Goal: Task Accomplishment & Management: Manage account settings

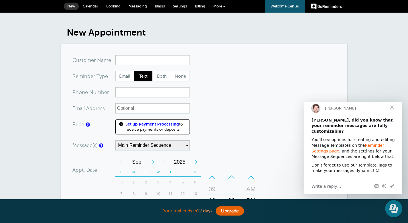
click at [218, 8] on span "More" at bounding box center [217, 6] width 9 height 4
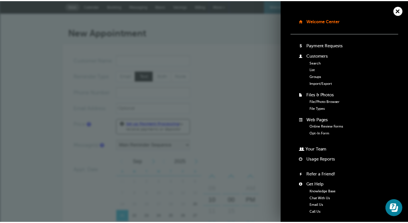
scroll to position [54, 0]
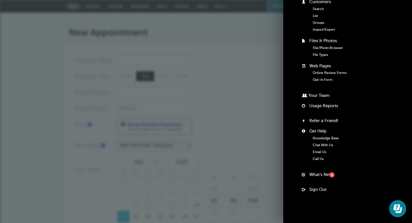
click at [258, 159] on div "+ – Month January February March April May June July August September October N…" at bounding box center [190, 200] width 147 height 89
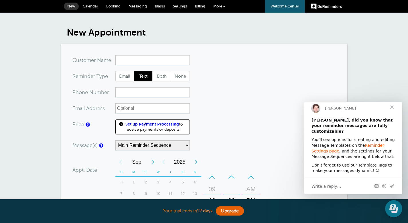
click at [185, 8] on link "Settings" at bounding box center [180, 6] width 22 height 13
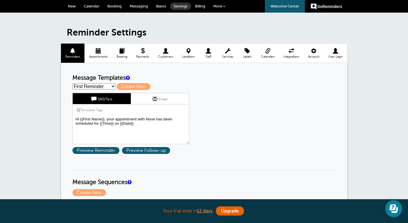
click at [290, 57] on span "Integrations" at bounding box center [291, 56] width 19 height 3
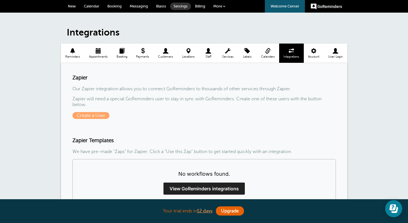
click at [270, 54] on span at bounding box center [268, 50] width 23 height 5
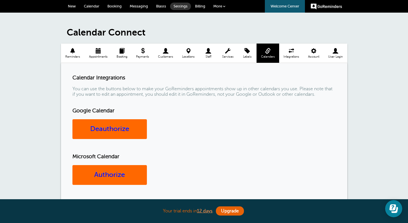
click at [168, 55] on span "Customers" at bounding box center [166, 56] width 18 height 3
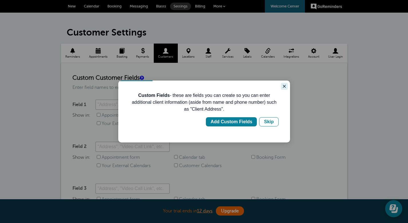
click at [283, 88] on icon "Close guide" at bounding box center [284, 86] width 5 height 5
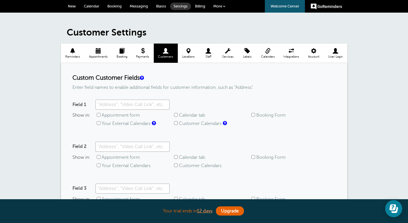
click at [265, 56] on span "Calendars" at bounding box center [268, 56] width 17 height 3
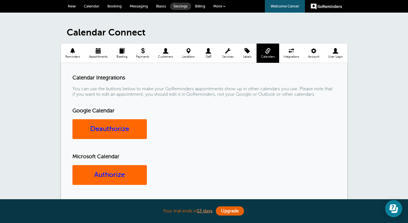
click at [99, 54] on span at bounding box center [98, 50] width 27 height 5
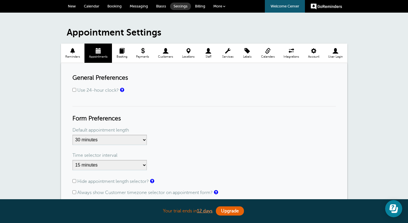
click at [121, 55] on span "Booking" at bounding box center [122, 56] width 14 height 3
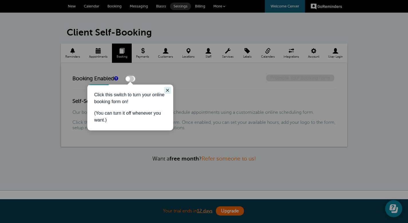
click at [168, 92] on icon "Close guide" at bounding box center [167, 90] width 5 height 5
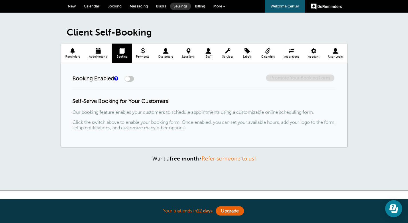
click at [233, 55] on span "Services" at bounding box center [228, 56] width 15 height 3
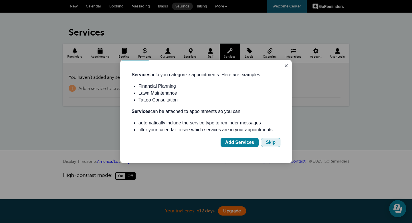
click at [272, 142] on div "Skip" at bounding box center [271, 142] width 10 height 7
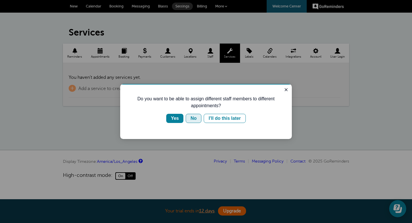
click at [196, 119] on div "No" at bounding box center [194, 118] width 6 height 7
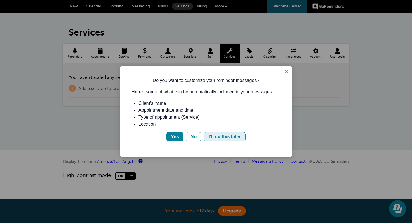
click at [234, 136] on div "I'll do this later" at bounding box center [225, 136] width 32 height 7
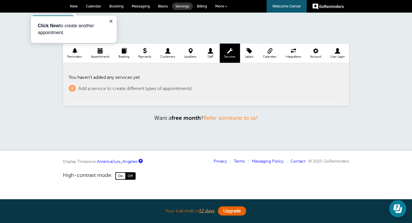
click at [251, 58] on span "Labels" at bounding box center [249, 56] width 13 height 3
click at [298, 59] on link "Integrations" at bounding box center [294, 53] width 25 height 19
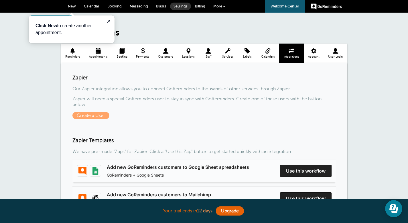
click at [320, 56] on span "Account" at bounding box center [314, 56] width 14 height 3
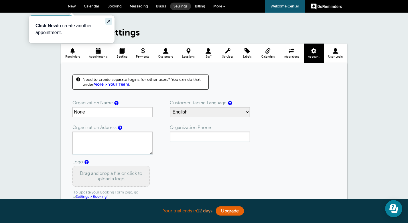
click at [111, 21] on icon "Close guide" at bounding box center [109, 21] width 5 height 5
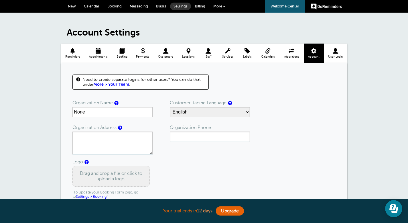
click at [72, 7] on span "New" at bounding box center [72, 6] width 8 height 4
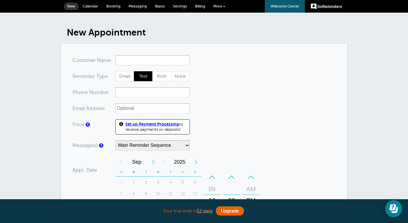
type input "e"
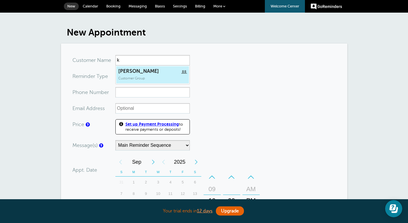
click at [137, 76] on span "Customer Group" at bounding box center [131, 78] width 27 height 4
type input "[PERSON_NAME]"
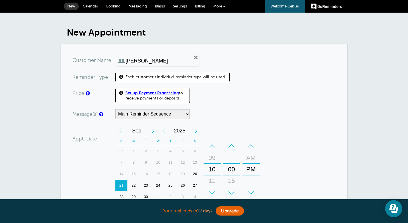
click at [219, 6] on span "More" at bounding box center [217, 6] width 9 height 4
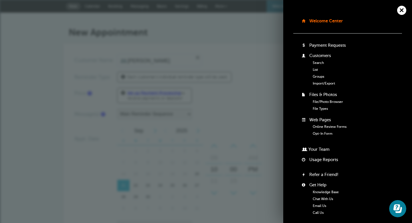
click at [316, 75] on link "Groups" at bounding box center [318, 76] width 11 height 4
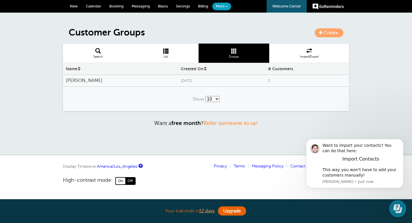
click at [309, 58] on span "Import/Export" at bounding box center [309, 56] width 74 height 3
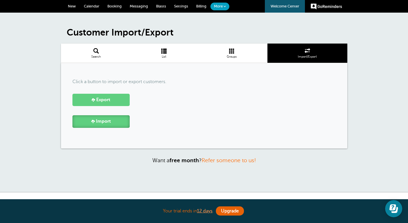
click at [103, 122] on span "Import" at bounding box center [103, 121] width 15 height 5
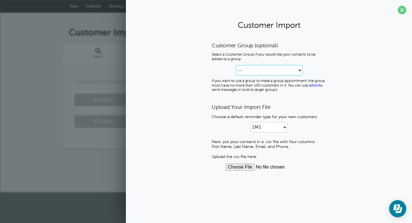
click at [265, 72] on select "-- Create new Customer Group Kristi" at bounding box center [269, 70] width 67 height 10
select select "--create-new-group--"
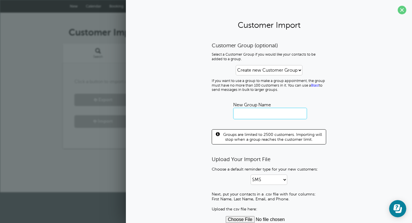
click at [258, 117] on input "text" at bounding box center [270, 113] width 74 height 11
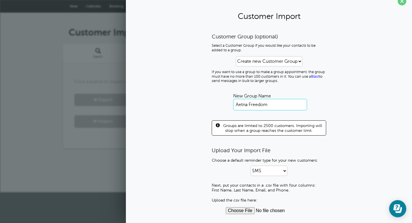
type input "Aetna Freedom"
click at [239, 212] on input "file" at bounding box center [269, 210] width 87 height 7
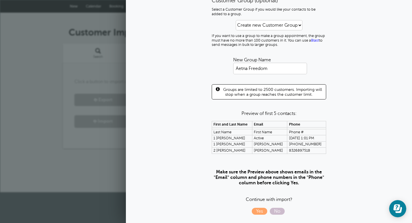
scroll to position [46, 0]
click at [263, 211] on span "Yes" at bounding box center [259, 210] width 15 height 7
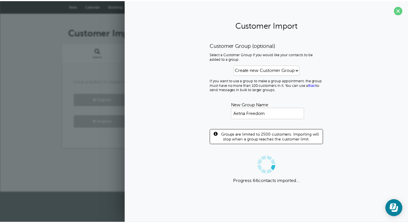
scroll to position [0, 0]
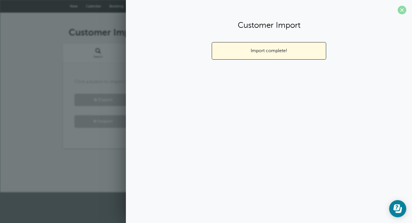
click span
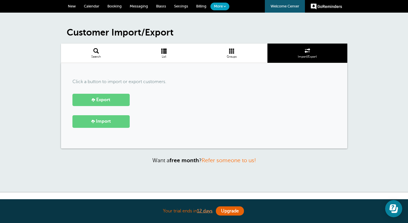
click at [234, 59] on link "Groups" at bounding box center [232, 53] width 71 height 19
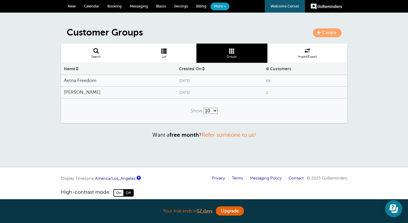
click at [90, 80] on h4 "Aetna Freedom" at bounding box center [118, 80] width 109 height 5
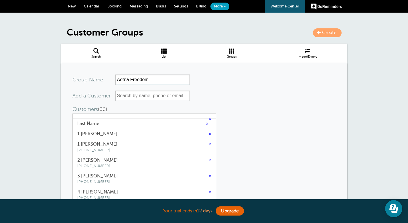
click at [209, 134] on link "×" at bounding box center [210, 133] width 3 height 5
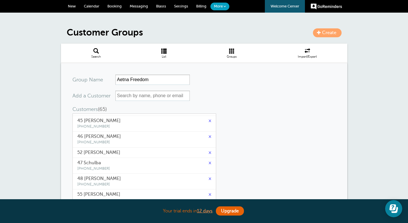
scroll to position [807, 0]
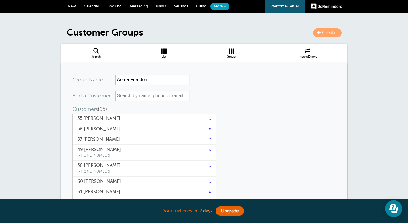
click at [209, 140] on link "×" at bounding box center [210, 139] width 3 height 5
click at [209, 139] on link "×" at bounding box center [210, 139] width 3 height 5
click at [209, 141] on link "×" at bounding box center [210, 139] width 3 height 5
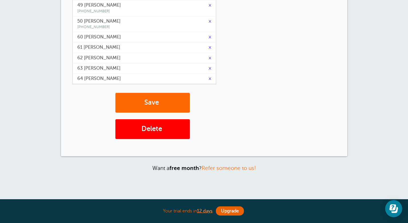
scroll to position [140, 0]
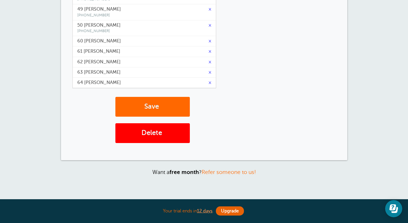
click at [209, 83] on link "×" at bounding box center [210, 82] width 3 height 5
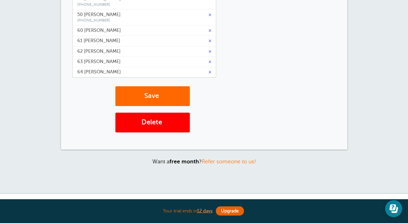
scroll to position [765, 0]
click at [209, 73] on link "×" at bounding box center [210, 71] width 3 height 5
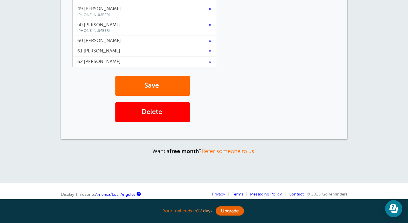
click at [209, 63] on link "×" at bounding box center [210, 61] width 3 height 5
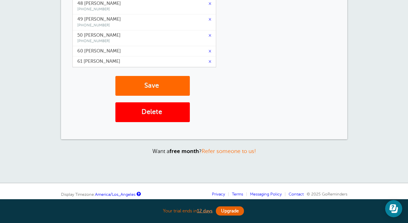
scroll to position [744, 0]
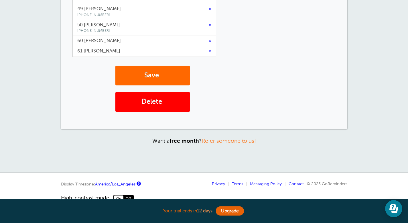
click at [209, 52] on link "×" at bounding box center [210, 50] width 3 height 5
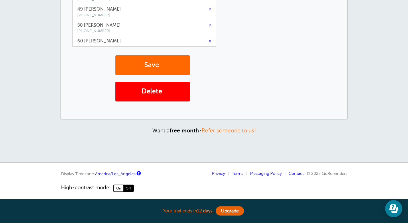
click at [209, 42] on link "×" at bounding box center [210, 40] width 3 height 5
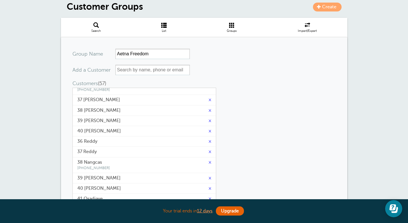
scroll to position [560, 0]
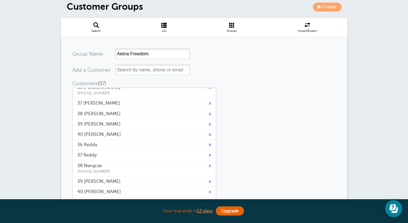
click at [209, 135] on link "×" at bounding box center [210, 134] width 3 height 5
click at [209, 126] on link "×" at bounding box center [210, 123] width 3 height 5
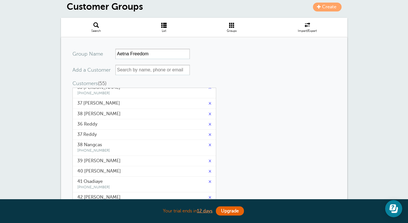
click at [209, 115] on link "×" at bounding box center [210, 113] width 3 height 5
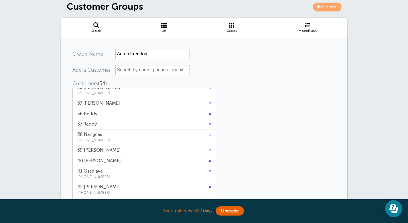
click at [209, 105] on link "×" at bounding box center [210, 103] width 3 height 5
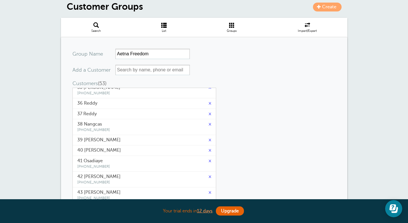
click at [232, 26] on span at bounding box center [232, 24] width 71 height 5
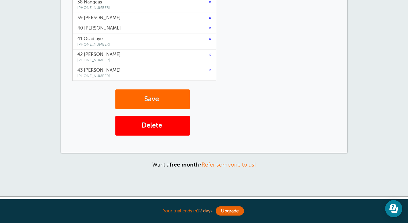
scroll to position [185, 0]
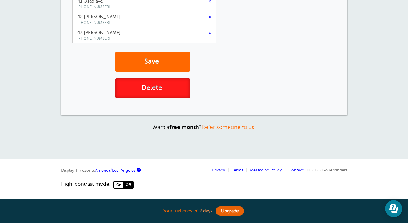
click at [160, 87] on button "Delete" at bounding box center [152, 88] width 74 height 20
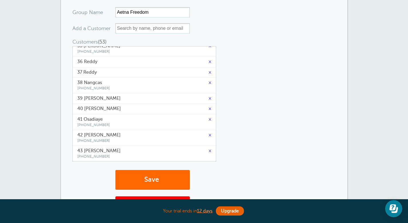
scroll to position [0, 0]
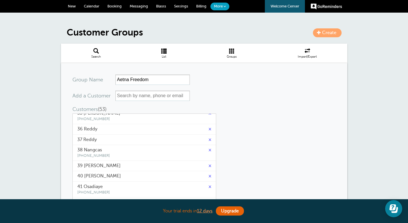
click at [309, 51] on span at bounding box center [308, 50] width 80 height 5
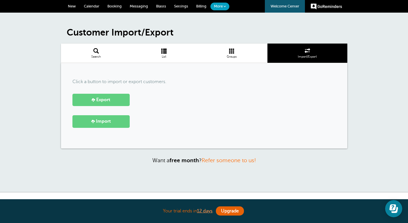
click at [233, 53] on span at bounding box center [232, 50] width 71 height 5
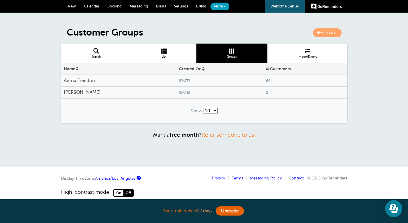
click at [135, 84] on div "Aetna Freedom" at bounding box center [118, 80] width 115 height 11
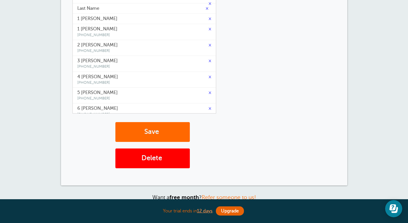
scroll to position [175, 0]
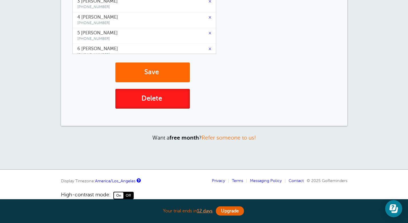
click at [162, 103] on button "Delete" at bounding box center [152, 99] width 74 height 20
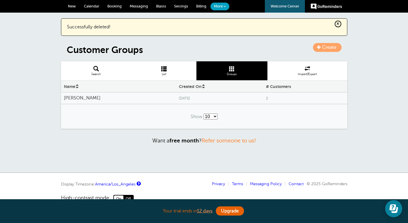
click at [302, 73] on span "Import/Export" at bounding box center [307, 73] width 74 height 3
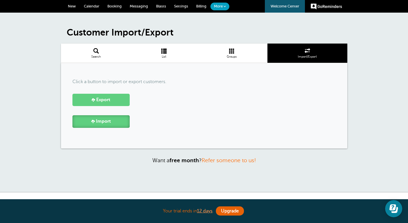
click at [97, 125] on link "Import" at bounding box center [100, 121] width 57 height 12
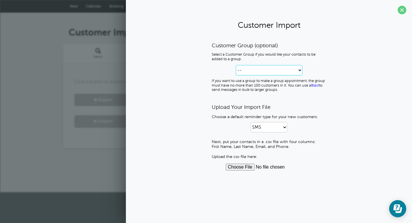
click at [276, 74] on select "-- Create new Customer Group [PERSON_NAME]" at bounding box center [269, 70] width 67 height 10
click at [275, 73] on select "-- Create new Customer Group [PERSON_NAME]" at bounding box center [269, 70] width 67 height 10
click at [299, 69] on select "-- Create new Customer Group Kristi" at bounding box center [269, 70] width 67 height 10
select select "--create-new-group--"
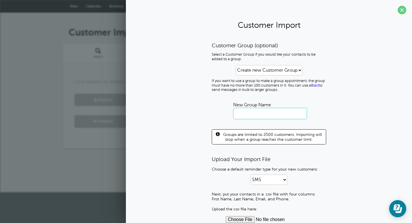
click at [239, 108] on input "text" at bounding box center [270, 113] width 74 height 11
type input "Aetna Freedom"
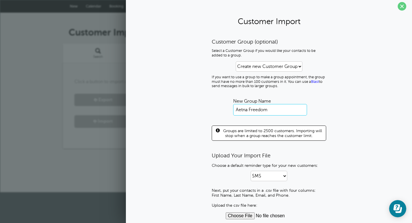
scroll to position [9, 0]
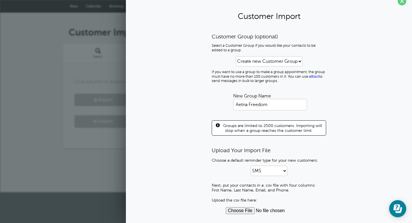
click at [238, 213] on input "file" at bounding box center [269, 210] width 87 height 7
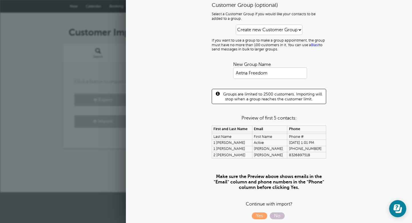
scroll to position [46, 0]
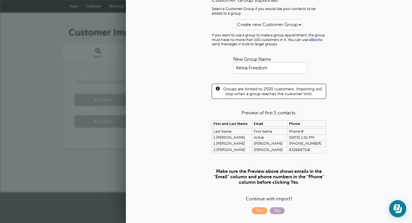
click at [279, 211] on span "No" at bounding box center [277, 210] width 15 height 7
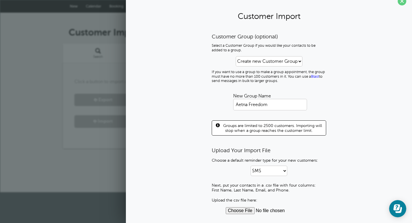
scroll to position [9, 0]
click at [239, 213] on input "file" at bounding box center [269, 210] width 87 height 7
type input "C:\fakepath\Kristi-Aetna Freedom Plan 5.csv"
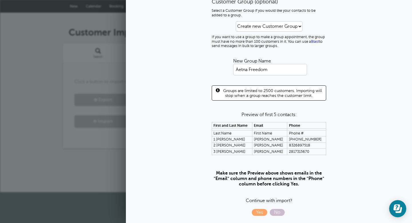
scroll to position [46, 0]
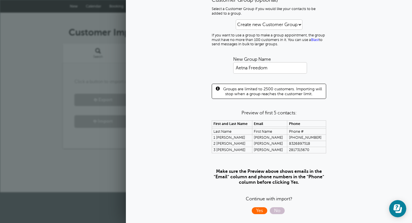
click at [262, 212] on span "Yes" at bounding box center [259, 210] width 15 height 7
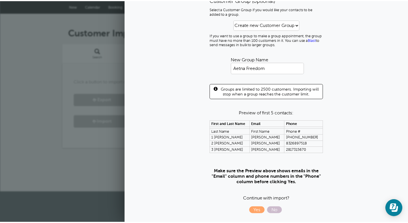
scroll to position [0, 0]
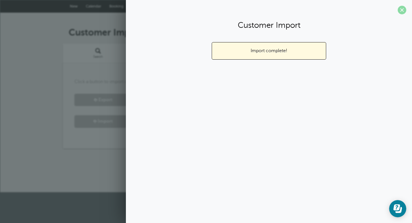
click at [401, 12] on span at bounding box center [402, 10] width 9 height 9
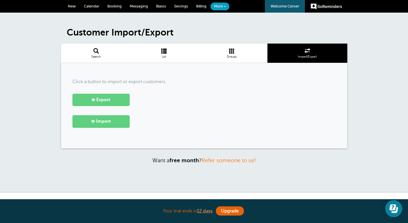
click at [169, 56] on span "List" at bounding box center [164, 56] width 60 height 3
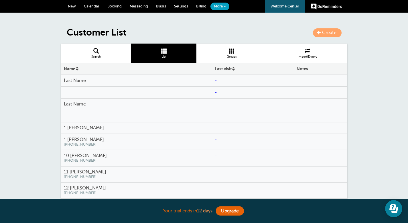
click at [242, 56] on span "Groups" at bounding box center [231, 56] width 65 height 3
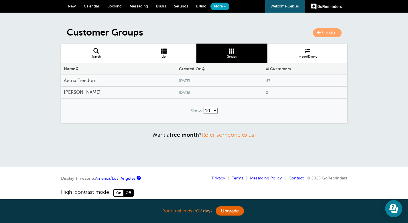
click at [121, 82] on h4 "Aetna Freedom" at bounding box center [118, 80] width 109 height 5
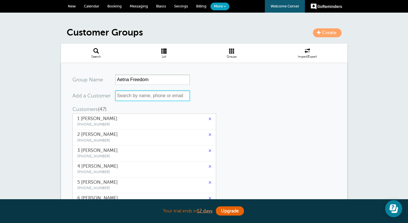
click at [156, 96] on input "text" at bounding box center [152, 96] width 74 height 10
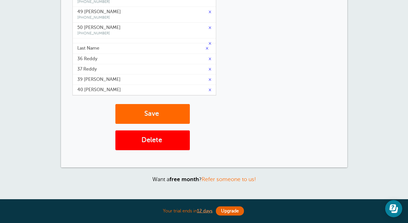
scroll to position [185, 0]
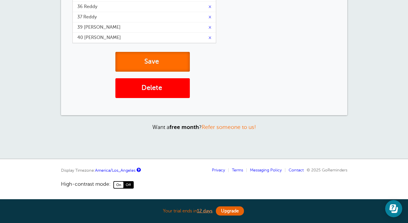
click at [156, 64] on button "Save" at bounding box center [152, 62] width 74 height 20
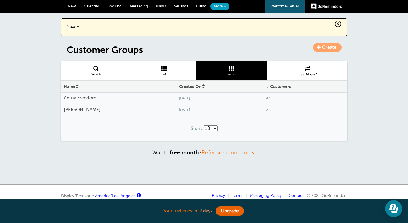
click at [91, 7] on span "Calendar" at bounding box center [91, 6] width 15 height 4
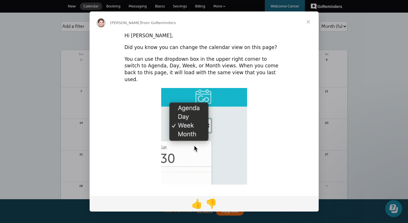
click at [310, 22] on span "Close" at bounding box center [308, 21] width 21 height 21
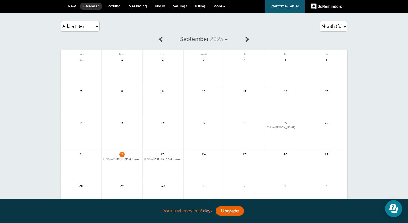
click at [164, 158] on span "12pm [PERSON_NAME], mac" at bounding box center [162, 159] width 37 height 3
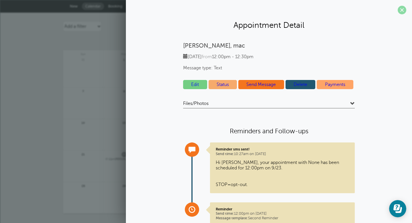
click at [399, 12] on span at bounding box center [402, 10] width 9 height 9
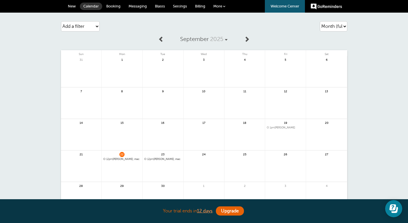
click at [192, 158] on link at bounding box center [204, 169] width 41 height 25
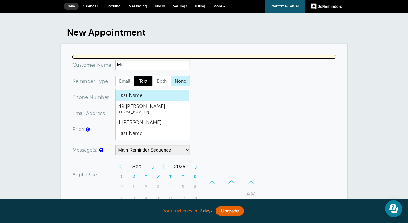
type input "M"
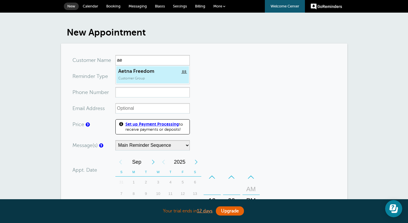
click at [156, 79] on link "Aetna Freedom Customer Group" at bounding box center [152, 75] width 73 height 18
type input "AetnaFreedom"
type input "Aetna Freedom"
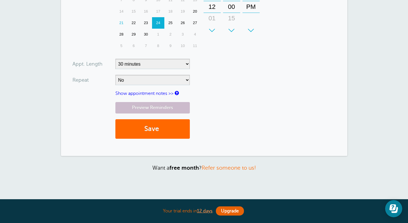
scroll to position [162, 0]
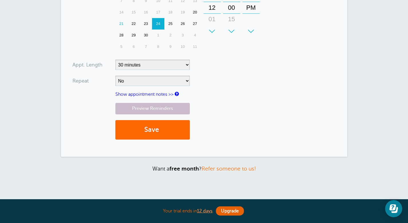
click at [161, 94] on link "Show appointment notes >>" at bounding box center [144, 94] width 58 height 5
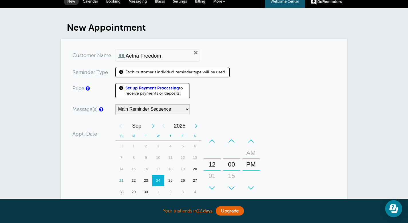
scroll to position [0, 0]
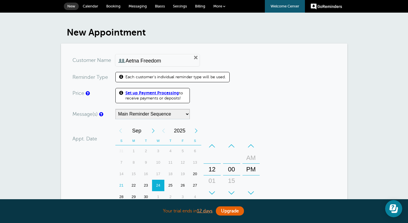
click at [206, 78] on span "Each customer's individual reminder type will be used." at bounding box center [175, 76] width 101 height 5
click at [122, 77] on span at bounding box center [121, 77] width 4 height 5
click at [121, 77] on span at bounding box center [121, 77] width 4 height 5
click at [127, 75] on span "Each customer's individual reminder type will be used." at bounding box center [175, 76] width 101 height 5
click at [130, 76] on span "Each customer's individual reminder type will be used." at bounding box center [175, 76] width 101 height 5
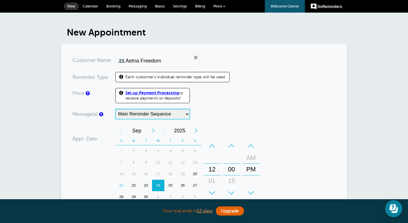
click at [153, 114] on select "Main Reminder Sequence" at bounding box center [152, 114] width 74 height 10
click at [133, 76] on span "Each customer's individual reminder type will be used." at bounding box center [175, 76] width 101 height 5
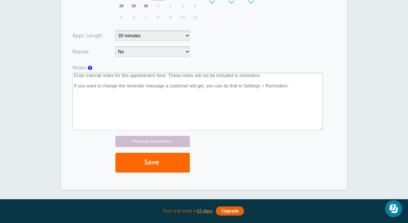
scroll to position [205, 0]
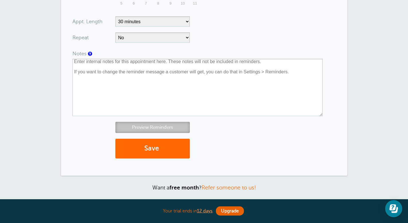
click at [168, 124] on link "Preview Reminders" at bounding box center [152, 127] width 74 height 11
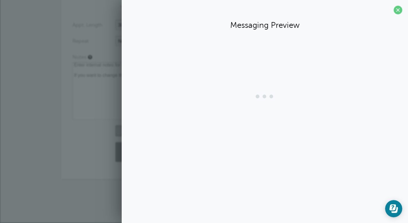
scroll to position [201, 0]
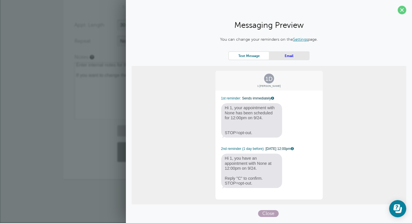
click at [273, 215] on span "Close" at bounding box center [268, 213] width 21 height 7
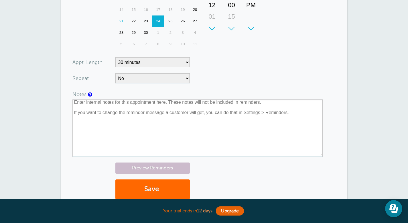
scroll to position [0, 0]
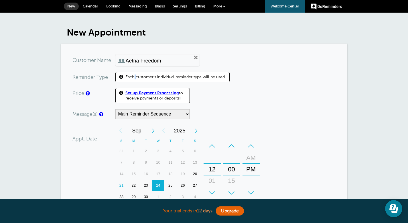
click at [182, 7] on span "Settings" at bounding box center [180, 6] width 14 height 4
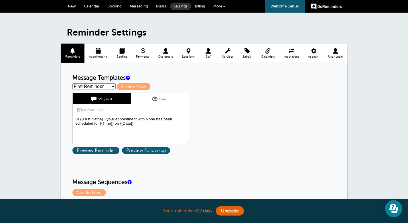
click at [89, 6] on span "Calendar" at bounding box center [91, 6] width 15 height 4
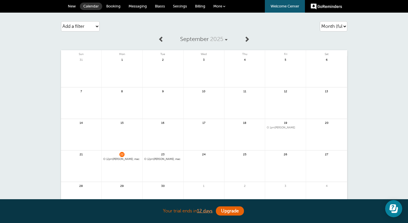
click at [141, 9] on link "Messaging" at bounding box center [138, 6] width 26 height 13
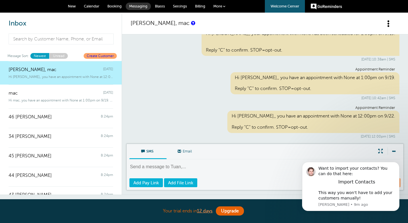
click at [227, 9] on link "More" at bounding box center [219, 6] width 20 height 13
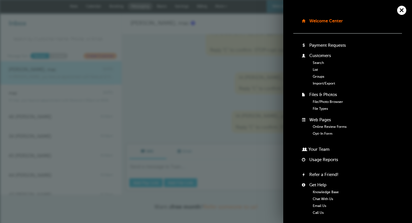
click at [320, 76] on link "Groups" at bounding box center [318, 76] width 11 height 4
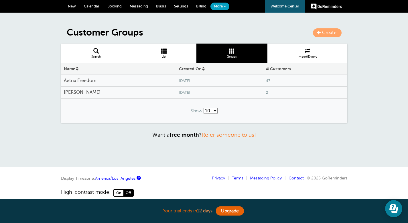
click at [130, 84] on div "Aetna Freedom" at bounding box center [118, 80] width 115 height 11
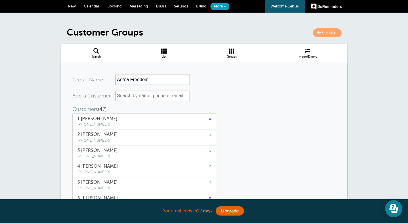
click at [82, 118] on span "1 [PERSON_NAME]" at bounding box center [144, 118] width 134 height 5
click at [81, 119] on span "1 [PERSON_NAME]" at bounding box center [144, 118] width 134 height 5
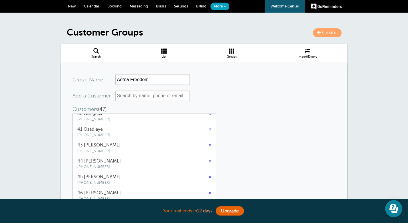
scroll to position [413, 0]
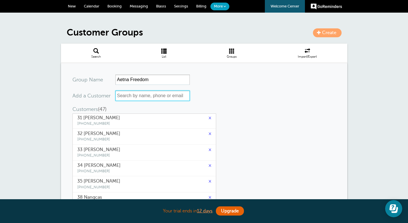
click at [148, 96] on input "text" at bounding box center [152, 96] width 74 height 10
click at [152, 97] on input "text" at bounding box center [152, 96] width 74 height 10
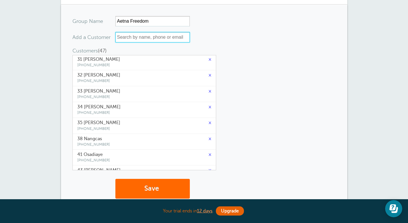
scroll to position [0, 0]
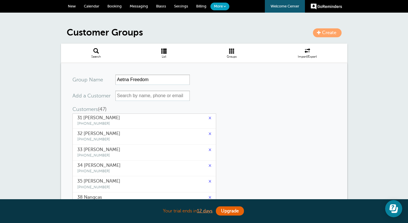
click at [307, 55] on span "Import/Export" at bounding box center [307, 56] width 74 height 3
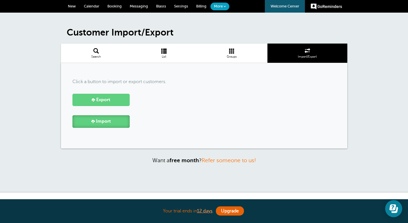
click at [93, 123] on span at bounding box center [92, 120] width 3 height 3
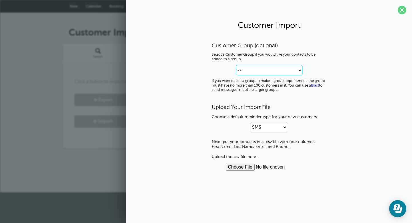
click at [265, 74] on select "-- Create new Customer Group Aetna Freedom [PERSON_NAME]" at bounding box center [269, 70] width 67 height 10
select select "642eqblgr5080"
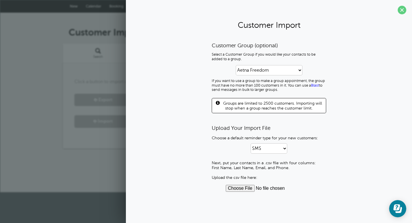
click at [242, 187] on input "file" at bounding box center [269, 188] width 87 height 7
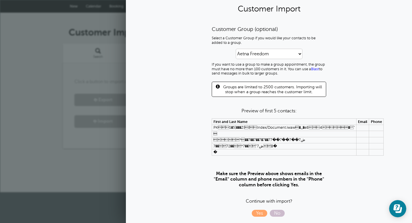
scroll to position [19, 0]
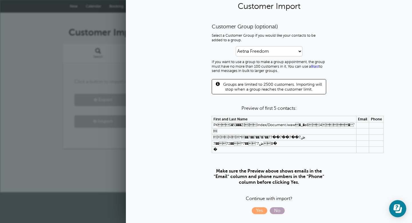
click at [278, 211] on span "No" at bounding box center [277, 210] width 15 height 7
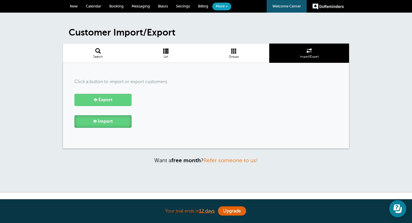
click at [105, 124] on link "Import" at bounding box center [102, 121] width 57 height 12
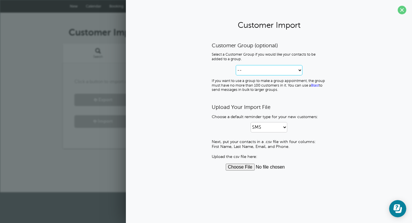
click at [281, 71] on select "-- Create new Customer Group Aetna Freedom Kristi" at bounding box center [269, 70] width 67 height 10
select select "642eqblgr5080"
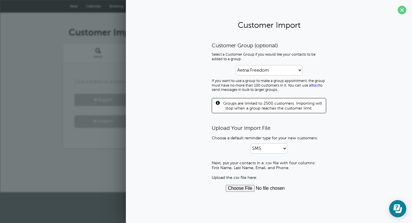
click at [244, 187] on input "file" at bounding box center [269, 188] width 87 height 7
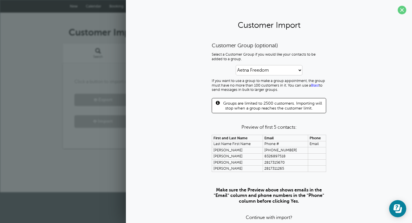
scroll to position [19, 0]
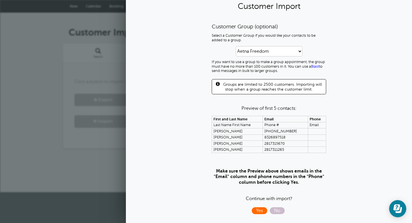
click at [260, 211] on span "Yes" at bounding box center [259, 210] width 15 height 7
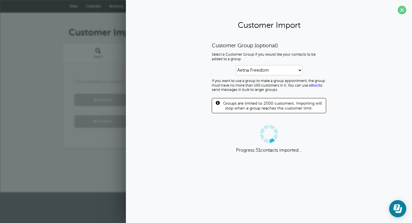
scroll to position [0, 0]
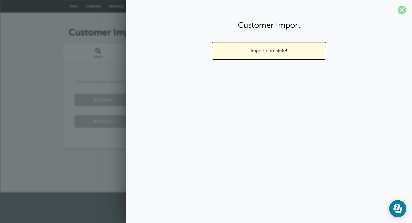
click at [402, 9] on span at bounding box center [402, 10] width 9 height 9
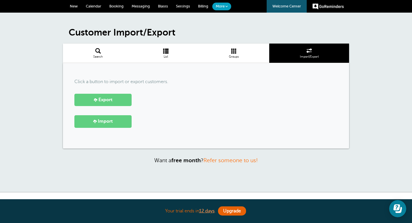
click at [95, 7] on span "Calendar" at bounding box center [93, 6] width 15 height 4
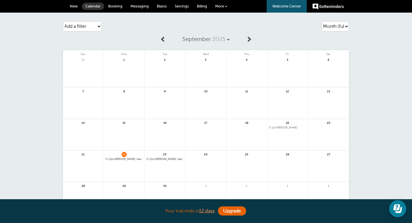
click at [192, 154] on div "24" at bounding box center [206, 166] width 41 height 32
click at [204, 158] on link at bounding box center [206, 169] width 41 height 25
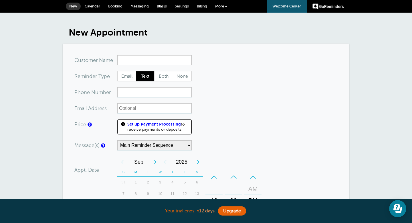
click at [136, 59] on input "x-no-autofill" at bounding box center [154, 60] width 74 height 10
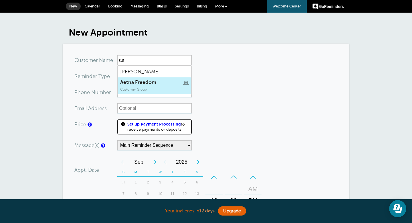
click at [143, 83] on span "Aetna Freedom" at bounding box center [154, 82] width 69 height 6
type input "AetnaFreedom"
type input "Aetna Freedom"
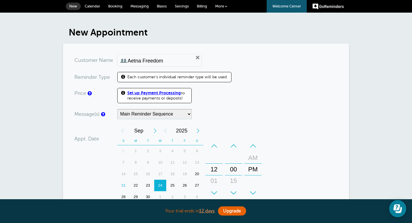
click at [157, 78] on span "Each customer's individual reminder type will be used." at bounding box center [177, 76] width 101 height 5
click at [123, 76] on span at bounding box center [123, 77] width 4 height 5
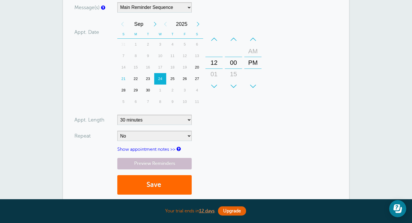
scroll to position [107, 0]
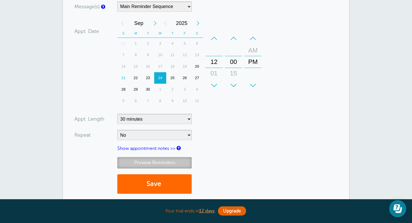
click at [159, 167] on link "Preview Reminders" at bounding box center [154, 162] width 74 height 11
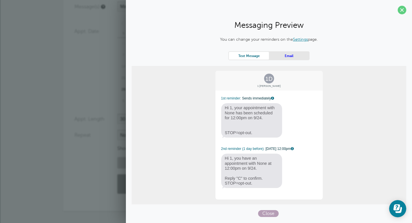
click at [271, 212] on span "Close" at bounding box center [268, 213] width 21 height 7
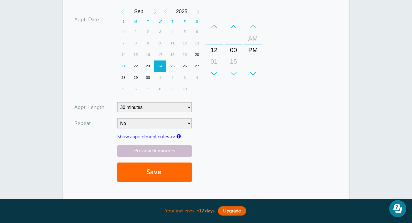
scroll to position [121, 0]
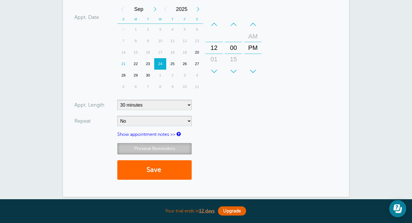
click at [171, 147] on link "Preview Reminders" at bounding box center [154, 148] width 74 height 11
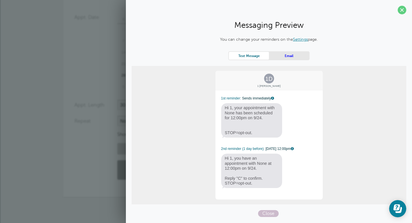
click at [296, 57] on link "Email" at bounding box center [289, 56] width 40 height 8
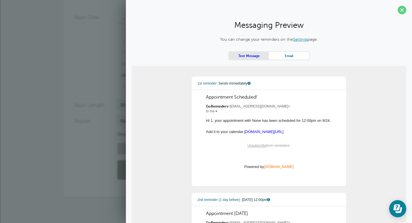
click at [253, 56] on link "Text Message" at bounding box center [249, 56] width 40 height 8
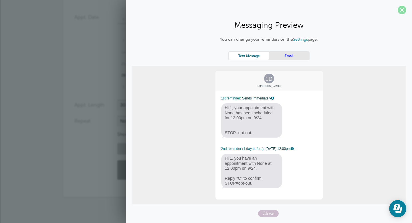
click at [402, 11] on span at bounding box center [402, 10] width 9 height 9
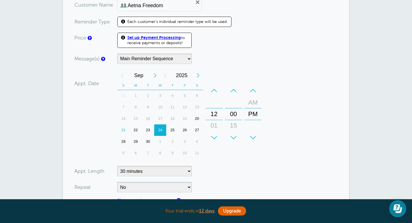
scroll to position [0, 0]
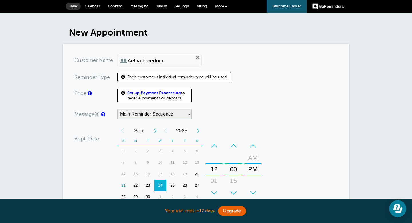
click at [195, 58] on link "Remove" at bounding box center [197, 57] width 5 height 5
radio input "true"
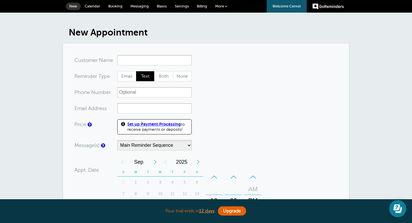
click at [222, 6] on span "More" at bounding box center [219, 6] width 9 height 4
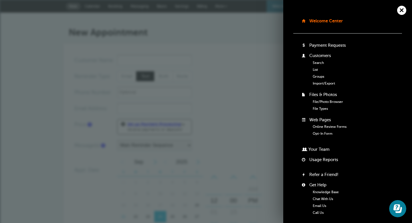
click at [317, 75] on link "Groups" at bounding box center [318, 76] width 11 height 4
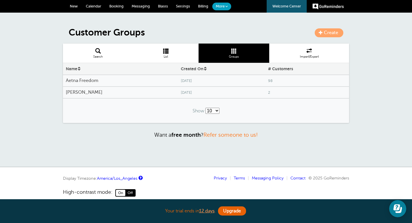
click at [268, 81] on span "98" at bounding box center [307, 81] width 78 height 4
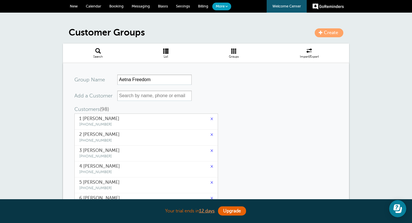
click at [235, 52] on span at bounding box center [234, 50] width 71 height 5
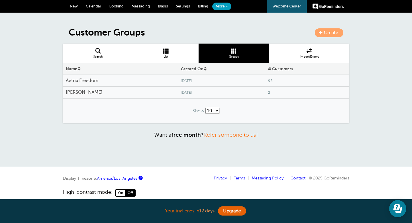
click at [304, 55] on span "Import/Export" at bounding box center [309, 56] width 74 height 3
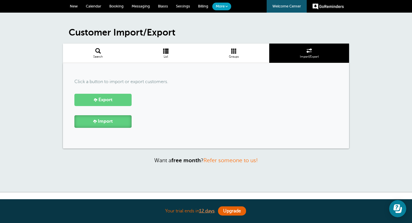
click at [109, 123] on span "Import" at bounding box center [105, 121] width 15 height 5
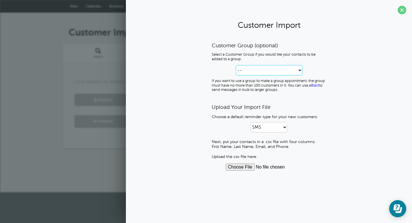
click at [255, 70] on select "-- Create new Customer Group Aetna Freedom [PERSON_NAME]" at bounding box center [269, 70] width 67 height 10
select select "--create-new-group--"
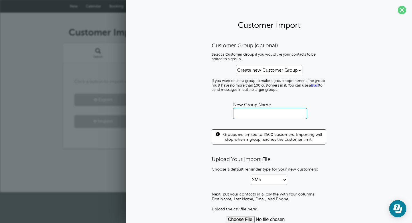
click at [243, 108] on input "text" at bounding box center [270, 113] width 74 height 11
type input "A"
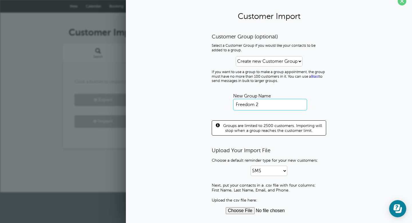
type input "Freedom 2"
click at [268, 172] on select "SMS Email SMS and Email" at bounding box center [269, 171] width 37 height 10
click at [279, 211] on input "file" at bounding box center [269, 210] width 87 height 7
type input "C:\fakepath\[PERSON_NAME]-Aetna Freedom Plan 5.csv"
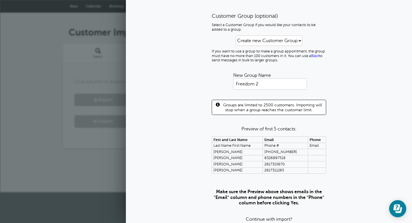
scroll to position [50, 0]
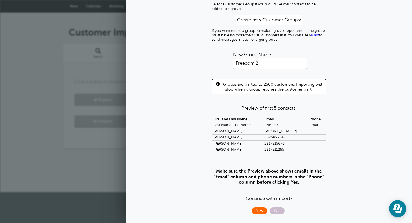
click at [261, 213] on span "Yes" at bounding box center [259, 210] width 15 height 7
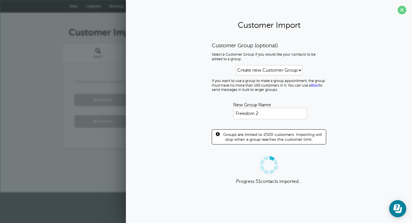
scroll to position [0, 0]
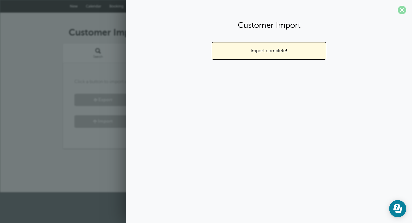
click at [404, 10] on span at bounding box center [402, 10] width 9 height 9
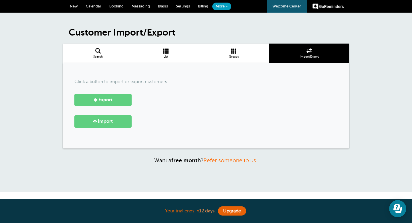
click at [91, 8] on span "Calendar" at bounding box center [93, 6] width 15 height 4
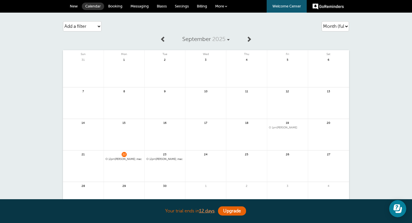
click at [197, 155] on div "24" at bounding box center [206, 166] width 41 height 32
click at [208, 157] on link at bounding box center [206, 169] width 41 height 25
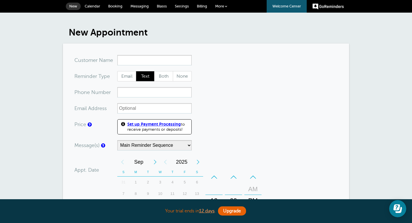
click at [142, 57] on input "x-no-autofill" at bounding box center [154, 60] width 74 height 10
type input "r"
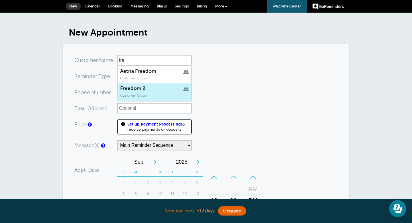
click at [136, 93] on span "Customer Group" at bounding box center [133, 95] width 27 height 4
type input "Freedom2"
type input "Freedom 2"
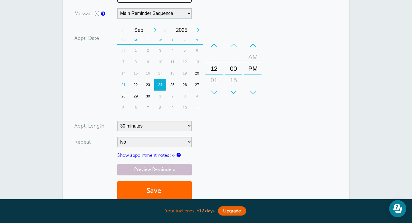
scroll to position [102, 0]
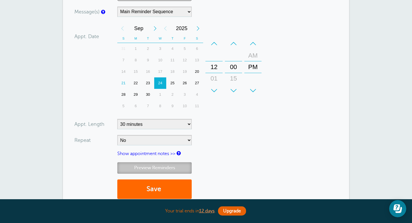
click at [162, 168] on link "Preview Reminders" at bounding box center [154, 167] width 74 height 11
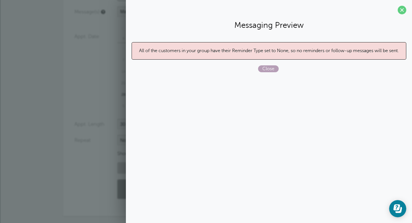
click at [266, 71] on span "Close" at bounding box center [268, 68] width 21 height 7
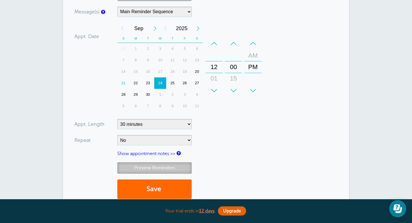
click at [164, 169] on link "Preview Reminders" at bounding box center [154, 167] width 74 height 11
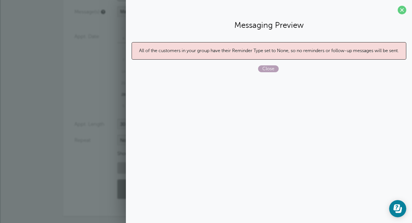
click at [276, 70] on span "Close" at bounding box center [268, 68] width 21 height 7
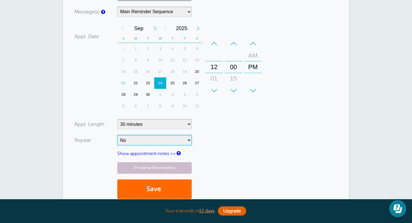
click at [177, 144] on select "No Daily Weekly Every 2 weeks Every 3 weeks Every 4 weeks Monthly Every 5 weeks…" at bounding box center [154, 140] width 74 height 10
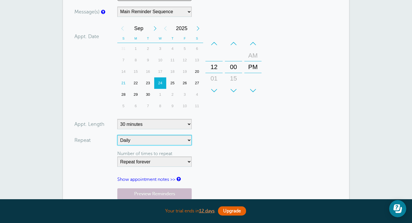
click at [157, 139] on select "No Daily Weekly Every 2 weeks Every 3 weeks Every 4 weeks Monthly Every 5 weeks…" at bounding box center [154, 140] width 74 height 10
select select "RRULE:FREQ=WEEKLY"
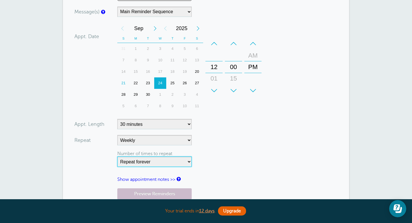
click at [143, 162] on select "Repeat forever 2 3 4 5 6 7 8 9 10 11 12 13 14 15 16 17 18 19 20" at bounding box center [154, 161] width 74 height 10
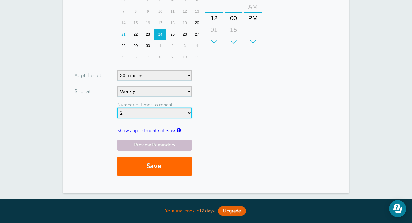
scroll to position [154, 0]
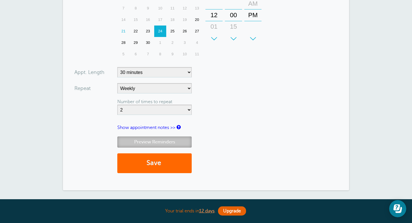
click at [146, 140] on link "Preview Reminders" at bounding box center [154, 141] width 74 height 11
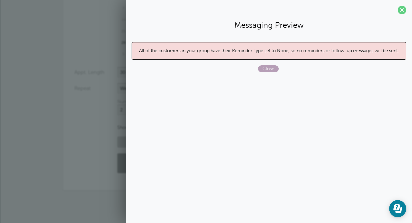
click at [267, 65] on span "Close" at bounding box center [268, 68] width 21 height 7
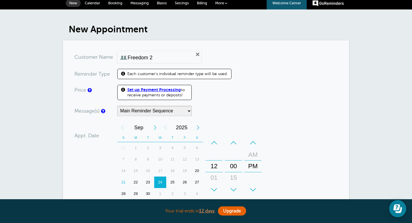
scroll to position [6, 0]
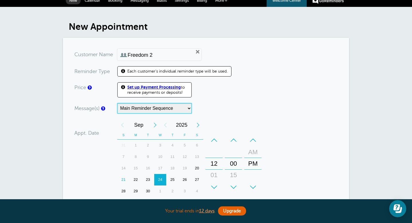
click at [182, 108] on select "Main Reminder Sequence" at bounding box center [154, 108] width 74 height 10
click at [189, 108] on select "Main Reminder Sequence" at bounding box center [154, 108] width 74 height 10
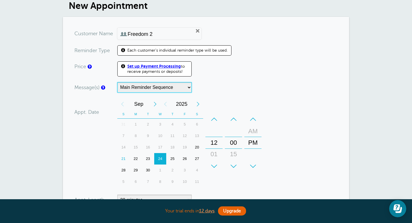
scroll to position [28, 0]
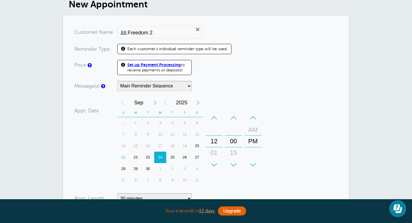
click at [197, 50] on span "Each customer's individual reminder type will be used." at bounding box center [177, 48] width 101 height 5
click at [123, 47] on span at bounding box center [123, 49] width 4 height 5
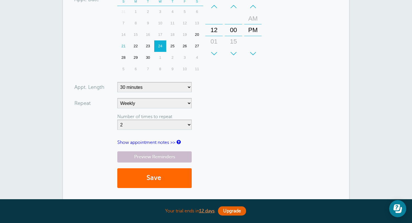
scroll to position [140, 0]
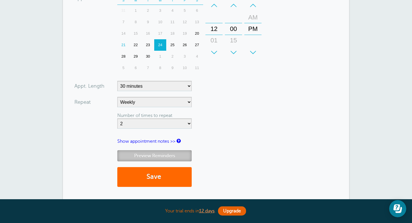
click at [151, 154] on link "Preview Reminders" at bounding box center [154, 155] width 74 height 11
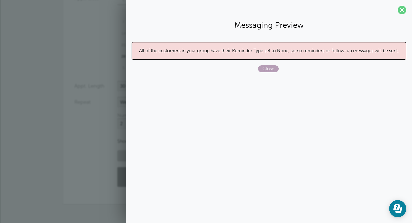
click at [267, 68] on span "Close" at bounding box center [268, 68] width 21 height 7
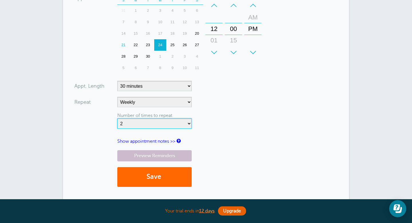
click at [181, 124] on select "Repeat forever 2 3 4 5 6 7 8 9 10 11 12 13 14 15 16 17 18 19 20" at bounding box center [154, 123] width 74 height 10
select select "0"
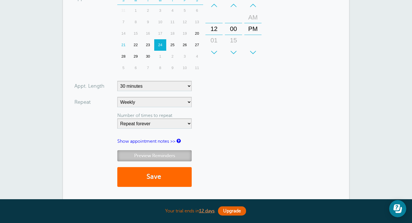
click at [151, 152] on link "Preview Reminders" at bounding box center [154, 155] width 74 height 11
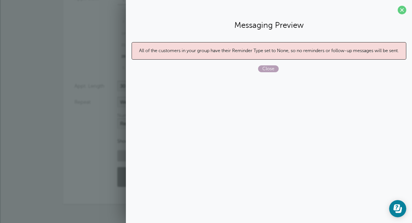
click at [265, 68] on span "Close" at bounding box center [268, 68] width 21 height 7
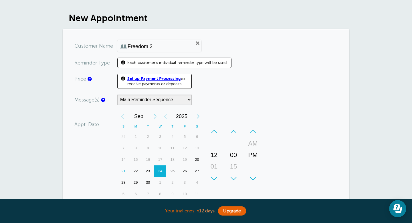
scroll to position [0, 0]
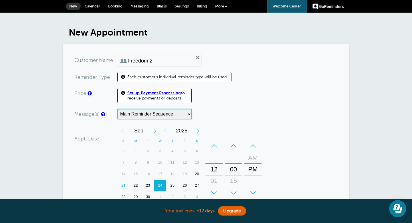
click at [179, 113] on select "Main Reminder Sequence" at bounding box center [154, 114] width 74 height 10
click at [191, 114] on select "Main Reminder Sequence" at bounding box center [154, 114] width 74 height 10
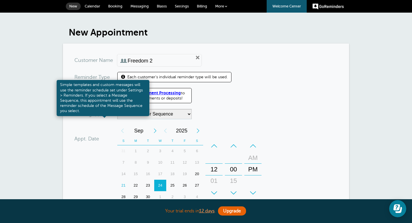
click at [104, 114] on link at bounding box center [102, 114] width 3 height 4
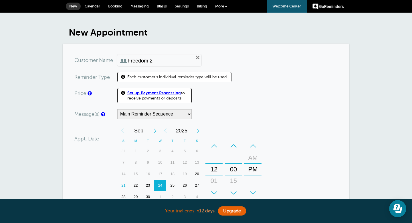
click at [125, 78] on span at bounding box center [123, 77] width 4 height 5
click at [123, 76] on span at bounding box center [123, 77] width 4 height 5
click at [122, 76] on span at bounding box center [123, 77] width 4 height 5
click at [134, 76] on span "Each customer's individual reminder type will be used." at bounding box center [177, 76] width 101 height 5
click at [104, 76] on label "Reminder Type" at bounding box center [92, 76] width 36 height 5
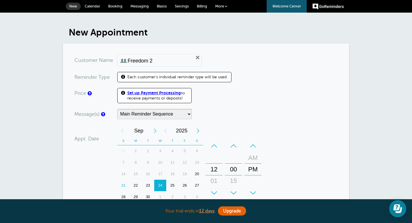
click at [153, 61] on input "Freedom 2" at bounding box center [157, 61] width 59 height 6
click at [117, 62] on div "x-no-autofill Cus tomer N ame" at bounding box center [95, 60] width 43 height 10
click at [195, 58] on link "Remove" at bounding box center [197, 57] width 5 height 5
radio input "true"
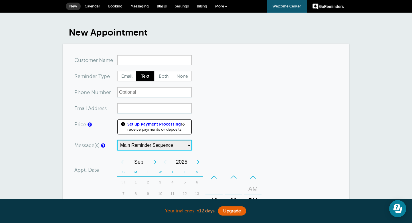
click at [168, 144] on select "Main Reminder Sequence" at bounding box center [154, 145] width 74 height 10
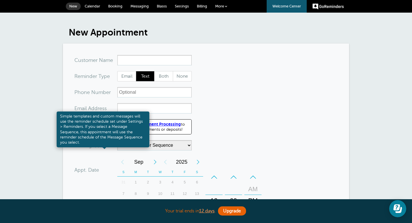
click at [105, 146] on link at bounding box center [102, 146] width 3 height 4
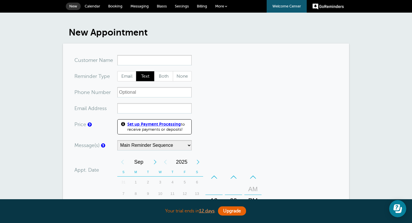
click at [148, 77] on span "Text" at bounding box center [145, 76] width 18 height 10
click at [136, 71] on input "Text" at bounding box center [136, 71] width 0 height 0
click at [148, 77] on span "Text" at bounding box center [145, 76] width 18 height 10
click at [136, 71] on input "Text" at bounding box center [136, 71] width 0 height 0
click at [173, 62] on input "x-no-autofill" at bounding box center [154, 60] width 74 height 10
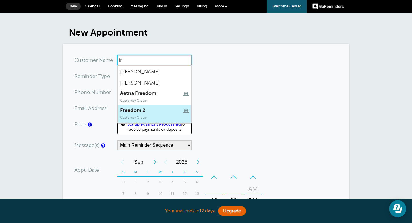
click at [145, 110] on span "Freedom 2" at bounding box center [154, 110] width 69 height 6
type input "Freedom2"
type input "Freedom 2"
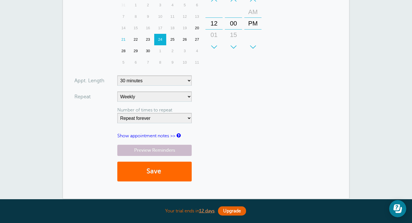
scroll to position [147, 0]
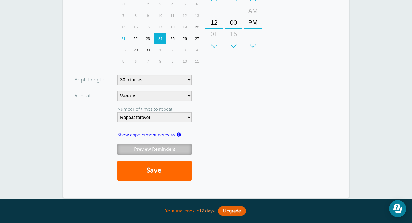
click at [141, 148] on link "Preview Reminders" at bounding box center [154, 149] width 74 height 11
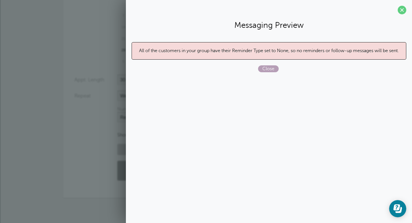
click at [270, 68] on span "Close" at bounding box center [268, 68] width 21 height 7
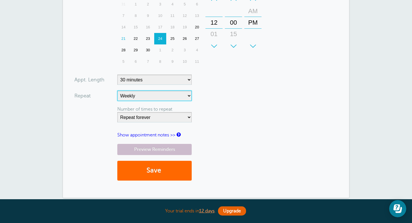
click at [190, 95] on select "No Daily Weekly Every 2 weeks Every 3 weeks Every 4 weeks Monthly Every 5 weeks…" at bounding box center [154, 96] width 74 height 10
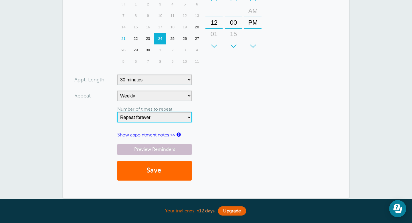
click at [179, 112] on select "Repeat forever 2 3 4 5 6 7 8 9 10 11 12 13 14 15 16 17 18 19 20" at bounding box center [154, 117] width 74 height 10
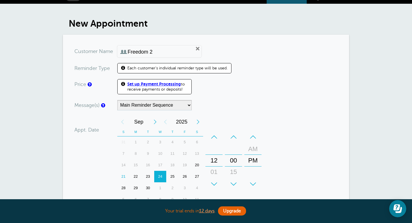
scroll to position [0, 0]
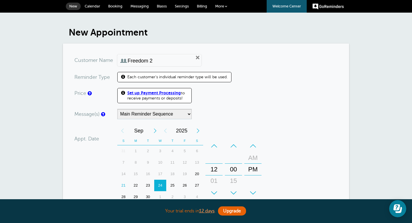
click at [151, 76] on span "Each customer's individual reminder type will be used." at bounding box center [177, 76] width 101 height 5
click at [195, 57] on link "Remove" at bounding box center [197, 57] width 5 height 5
radio input "true"
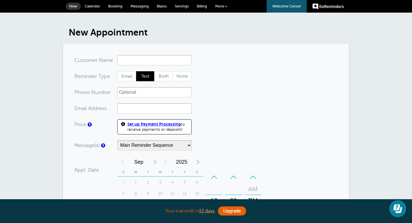
click at [226, 7] on span at bounding box center [226, 6] width 2 height 2
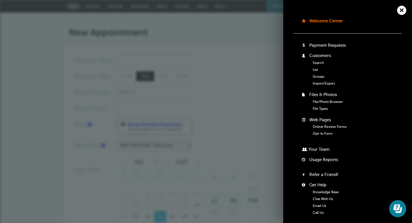
click at [322, 75] on link "Groups" at bounding box center [318, 76] width 11 height 4
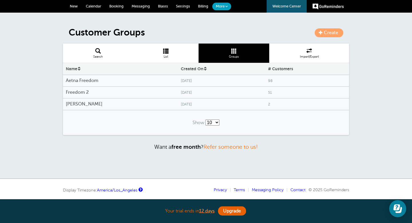
click at [270, 94] on span "51" at bounding box center [307, 93] width 78 height 4
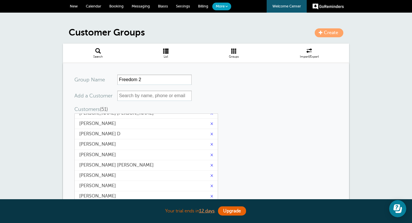
click at [168, 52] on span at bounding box center [165, 50] width 65 height 5
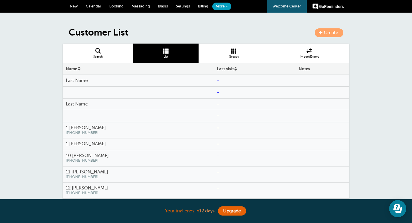
click at [227, 7] on span at bounding box center [227, 6] width 2 height 2
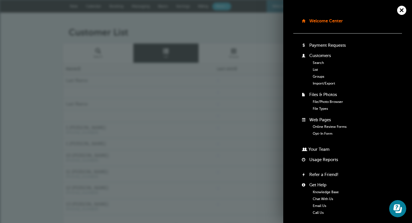
click at [235, 13] on div "Create Customer List Search List Groups Import/Export Name Last visit Notes Las…" at bounding box center [206, 148] width 412 height 271
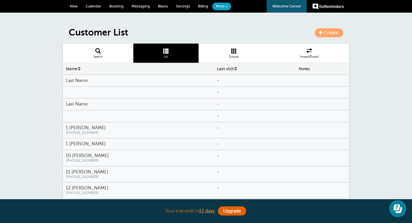
click at [182, 6] on span "Settings" at bounding box center [183, 6] width 14 height 4
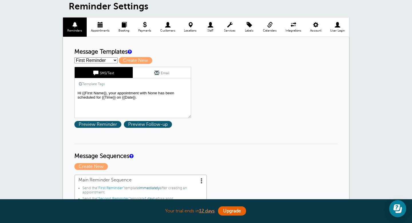
scroll to position [27, 0]
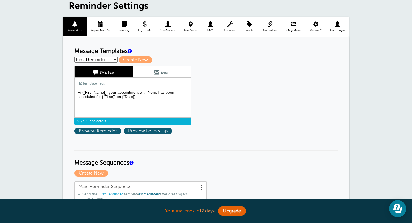
click at [154, 92] on textarea "Hi {{First Name}}, your appointment with None has been scheduled for {{Time}} o…" at bounding box center [132, 103] width 117 height 29
click at [173, 120] on span "91/320 characters" at bounding box center [132, 120] width 117 height 7
click at [113, 132] on span "Preview Reminder" at bounding box center [97, 130] width 47 height 7
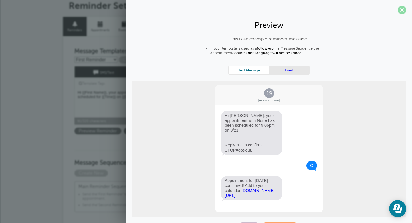
click at [402, 9] on span at bounding box center [402, 10] width 9 height 9
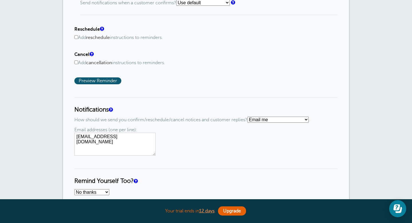
scroll to position [349, 0]
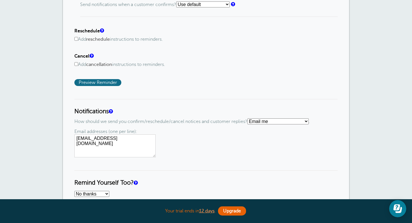
click at [106, 85] on span "Preview Reminder" at bounding box center [97, 82] width 47 height 7
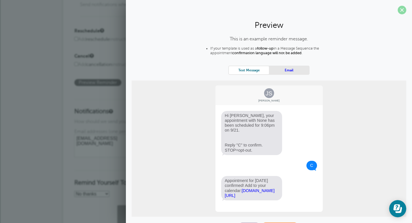
click at [403, 11] on span at bounding box center [402, 10] width 9 height 9
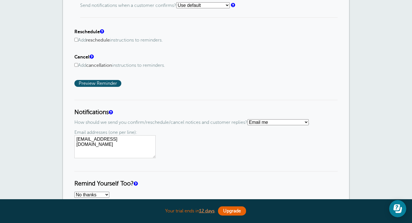
scroll to position [326, 0]
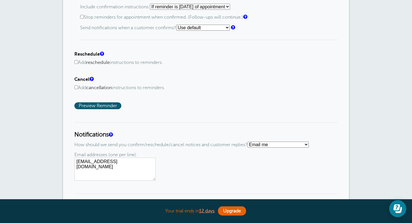
click at [224, 31] on select "Use default Text me Email me Don't send notifications" at bounding box center [203, 28] width 54 height 6
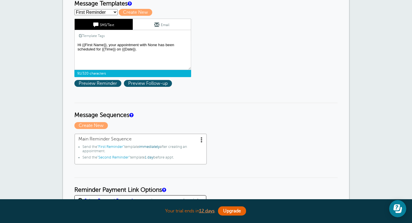
scroll to position [73, 0]
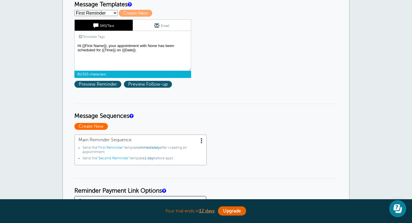
click at [99, 129] on span "Create New" at bounding box center [91, 126] width 34 height 7
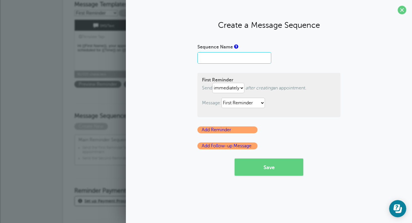
click at [235, 59] on input "Sequence Name" at bounding box center [235, 57] width 74 height 11
click at [401, 8] on span at bounding box center [402, 10] width 9 height 9
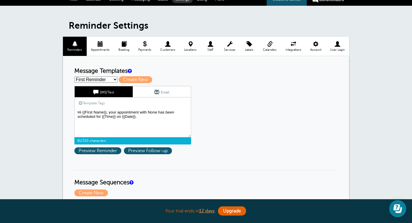
scroll to position [0, 0]
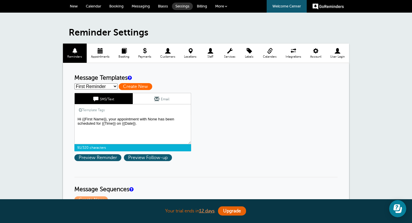
click at [141, 90] on span "Create New" at bounding box center [136, 86] width 34 height 7
select select
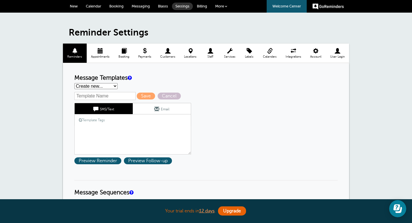
click at [117, 113] on link "SMS/Text" at bounding box center [104, 108] width 58 height 11
click at [137, 98] on span "Save" at bounding box center [146, 96] width 18 height 7
click at [166, 95] on span "Cancel" at bounding box center [169, 96] width 23 height 7
select select "162084"
type textarea "Hi {{First Name}}, your appointment with None has been scheduled for {{Time}} o…"
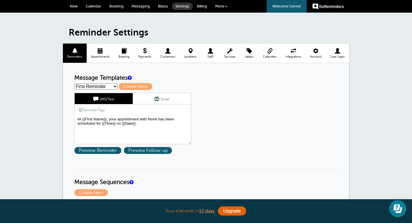
click at [296, 56] on span "Integrations" at bounding box center [293, 56] width 19 height 3
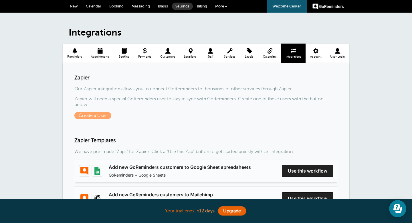
click at [294, 55] on span "Integrations" at bounding box center [293, 56] width 19 height 3
click at [78, 57] on span "Reminders" at bounding box center [75, 56] width 18 height 3
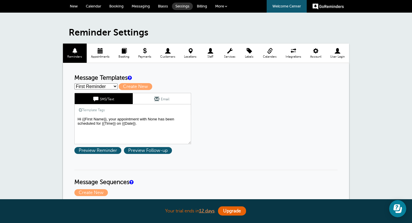
click at [103, 50] on span at bounding box center [100, 50] width 27 height 5
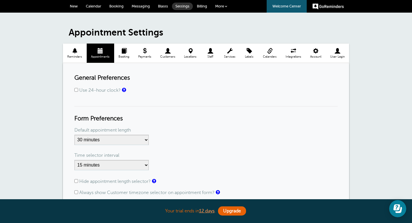
click at [223, 6] on span "More" at bounding box center [219, 6] width 9 height 4
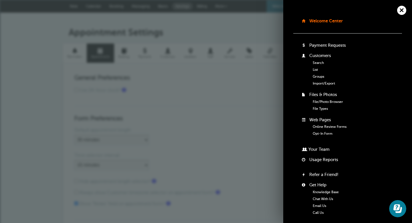
click at [319, 76] on link "Groups" at bounding box center [318, 76] width 11 height 4
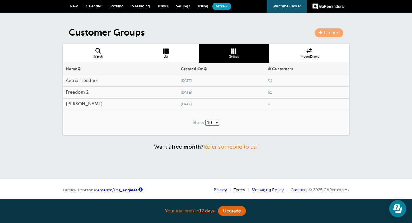
click at [91, 6] on span "Calendar" at bounding box center [93, 6] width 15 height 4
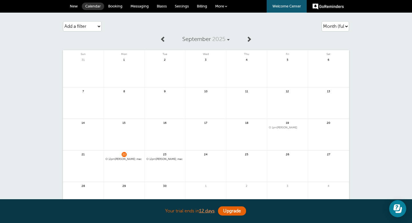
click at [197, 158] on link at bounding box center [206, 169] width 41 height 25
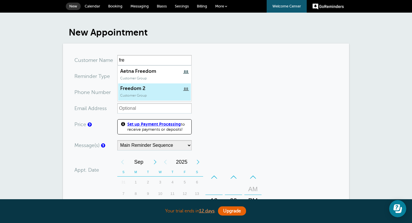
click at [139, 93] on link "Freedom 2 Customer Group" at bounding box center [154, 92] width 73 height 18
type input "Freedom2"
type input "Freedom 2"
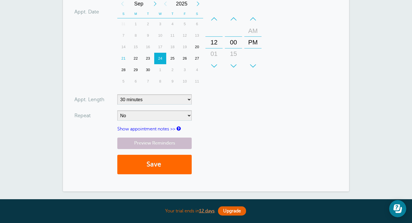
scroll to position [129, 0]
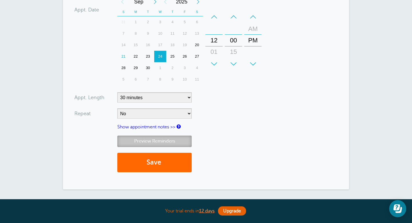
click at [178, 139] on link "Preview Reminders" at bounding box center [154, 140] width 74 height 11
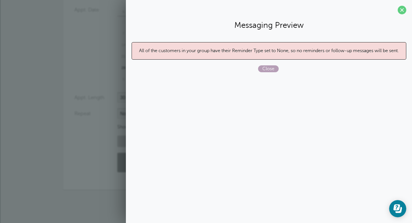
click at [266, 66] on span "Close" at bounding box center [268, 68] width 21 height 7
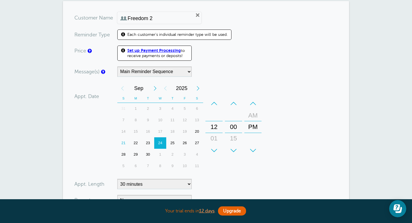
scroll to position [42, 0]
click at [175, 37] on span "Each customer's individual reminder type will be used." at bounding box center [177, 34] width 101 height 5
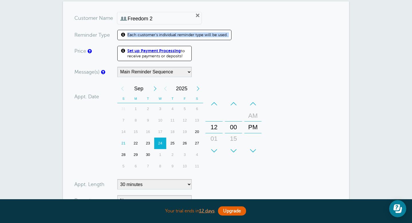
click at [175, 37] on span "Each customer's individual reminder type will be used." at bounding box center [177, 34] width 101 height 5
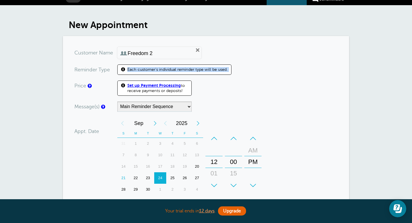
scroll to position [0, 0]
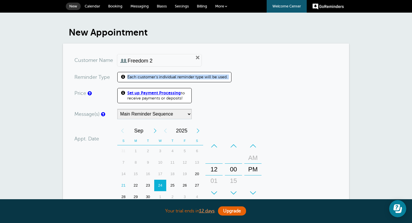
click at [221, 5] on span "More" at bounding box center [219, 6] width 9 height 4
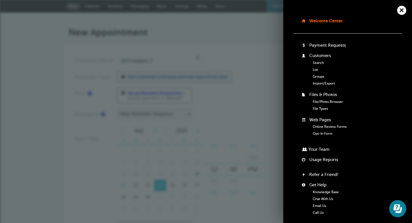
click at [315, 69] on link "List" at bounding box center [315, 70] width 5 height 4
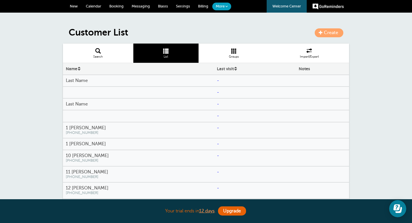
click at [237, 52] on span at bounding box center [234, 50] width 71 height 5
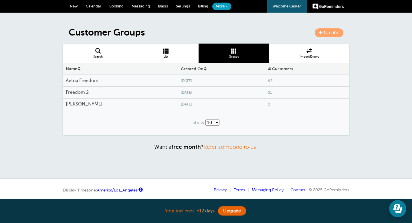
click at [147, 91] on h4 "Freedom 2" at bounding box center [120, 92] width 109 height 5
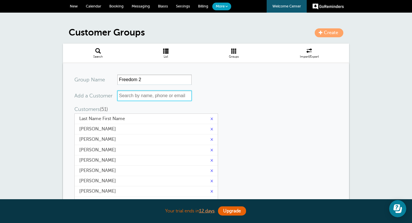
click at [146, 97] on input "text" at bounding box center [154, 96] width 74 height 10
click at [181, 5] on span "Settings" at bounding box center [183, 6] width 14 height 4
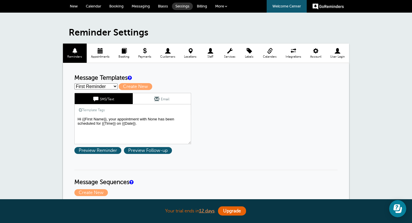
click at [164, 4] on span "Blasts" at bounding box center [163, 6] width 10 height 4
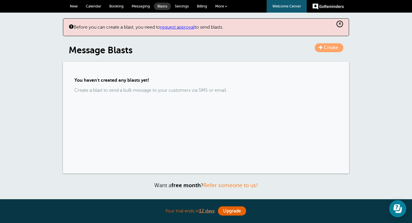
click at [148, 4] on span "Messaging" at bounding box center [141, 6] width 18 height 4
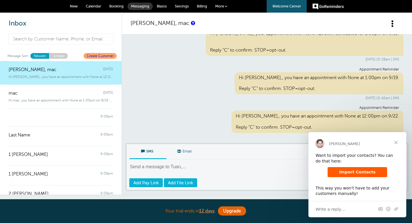
click at [74, 7] on span "New" at bounding box center [74, 6] width 8 height 4
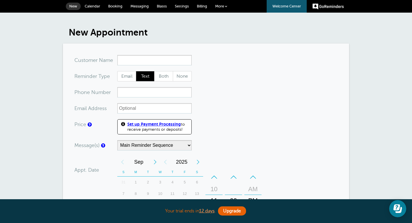
click at [131, 63] on input "x-no-autofill" at bounding box center [154, 60] width 74 height 10
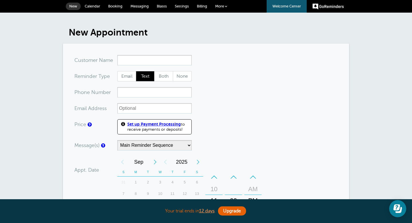
click at [131, 63] on input "x-no-autofill" at bounding box center [154, 60] width 74 height 10
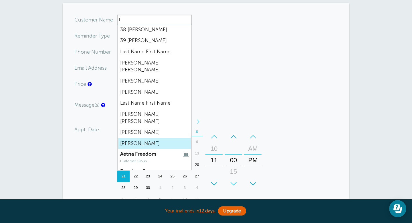
scroll to position [42, 0]
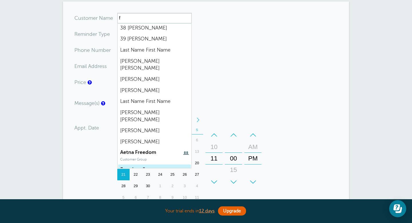
click at [139, 166] on span "Freedom 2" at bounding box center [154, 169] width 69 height 6
type input "Freedom2"
type input "Freedom 2"
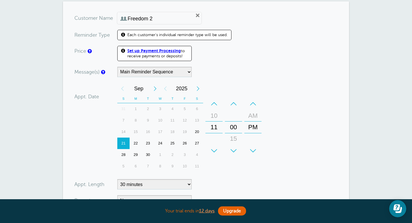
click at [110, 33] on div "Reminder Type" at bounding box center [95, 35] width 43 height 10
click at [131, 32] on span "Each customer's individual reminder type will be used." at bounding box center [177, 34] width 101 height 5
click at [124, 34] on span at bounding box center [123, 35] width 4 height 5
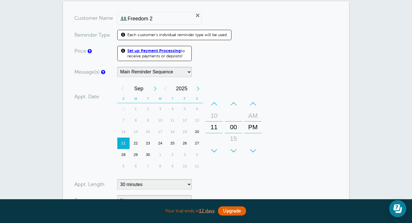
click at [124, 34] on span at bounding box center [123, 35] width 4 height 5
click at [143, 34] on span "Each customer's individual reminder type will be used." at bounding box center [177, 34] width 101 height 5
click at [97, 34] on label "Reminder Type" at bounding box center [92, 34] width 36 height 5
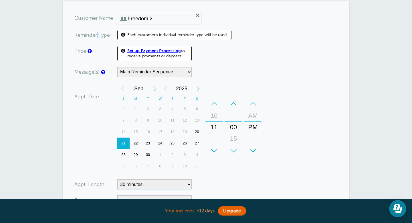
click at [97, 34] on label "Reminder Type" at bounding box center [92, 34] width 36 height 5
click at [120, 36] on div "Each customer's individual reminder type will be used." at bounding box center [174, 35] width 114 height 10
click at [122, 35] on span at bounding box center [123, 35] width 4 height 5
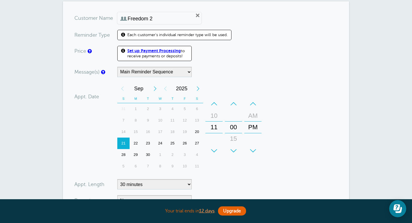
click at [122, 35] on span at bounding box center [123, 35] width 4 height 5
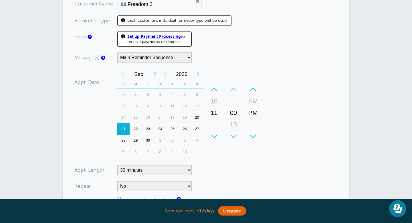
scroll to position [60, 0]
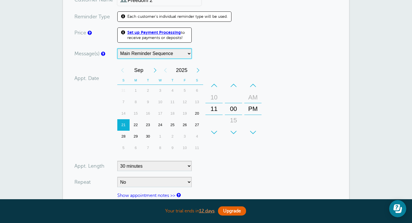
click at [135, 54] on select "Main Reminder Sequence" at bounding box center [154, 53] width 74 height 10
